Goal: Navigation & Orientation: Find specific page/section

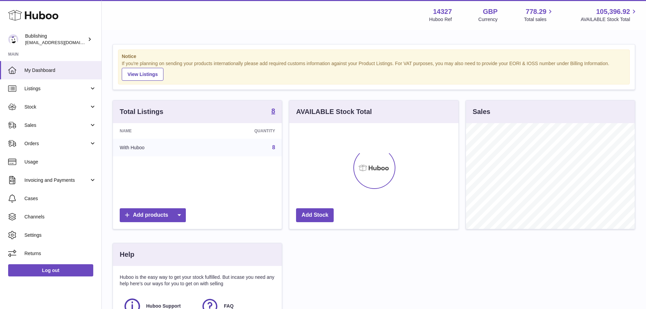
scroll to position [106, 169]
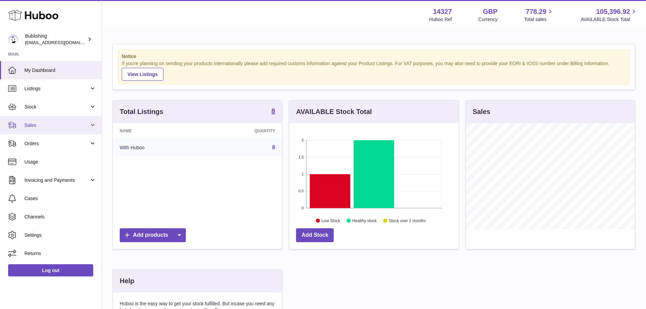
click at [47, 128] on span "Sales" at bounding box center [56, 125] width 65 height 6
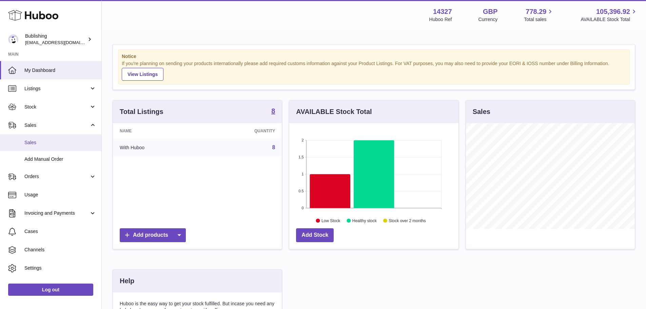
click at [43, 146] on link "Sales" at bounding box center [50, 142] width 101 height 17
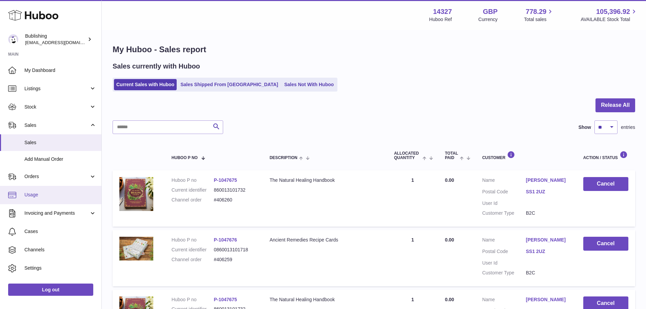
click at [47, 194] on span "Usage" at bounding box center [60, 195] width 72 height 6
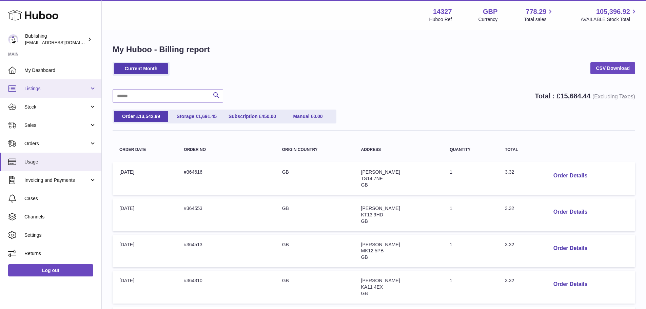
click at [50, 87] on span "Listings" at bounding box center [56, 88] width 65 height 6
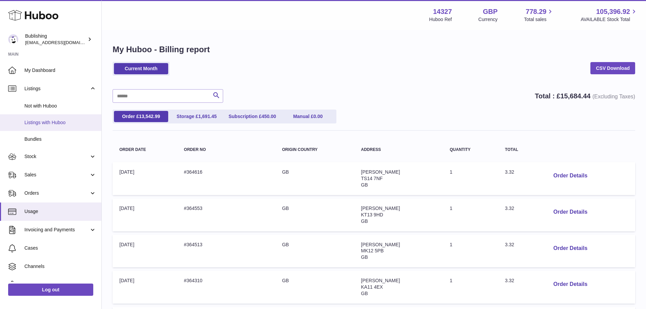
click at [52, 120] on span "Listings with Huboo" at bounding box center [60, 122] width 72 height 6
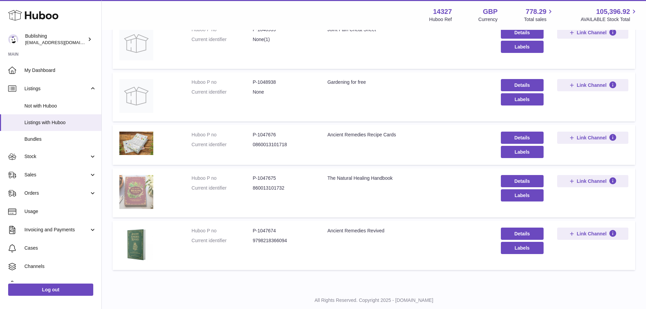
scroll to position [276, 0]
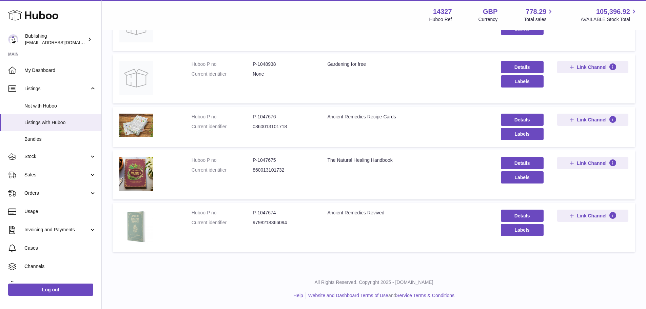
click at [137, 218] on img at bounding box center [136, 227] width 34 height 34
click at [40, 211] on span "Usage" at bounding box center [60, 211] width 72 height 6
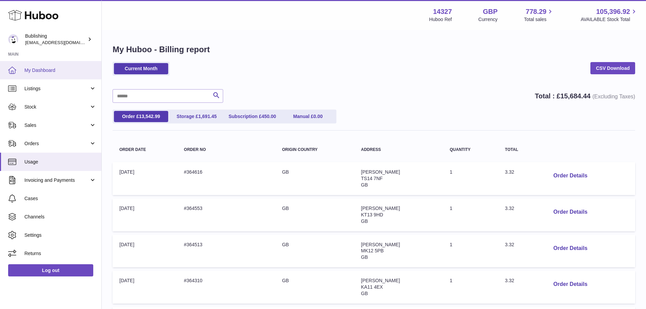
click at [53, 73] on span "My Dashboard" at bounding box center [60, 70] width 72 height 6
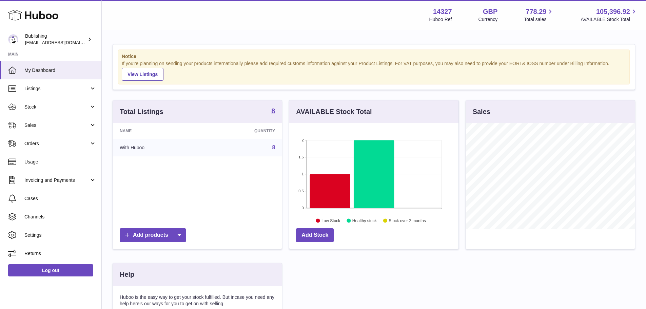
scroll to position [106, 169]
